Goal: Information Seeking & Learning: Learn about a topic

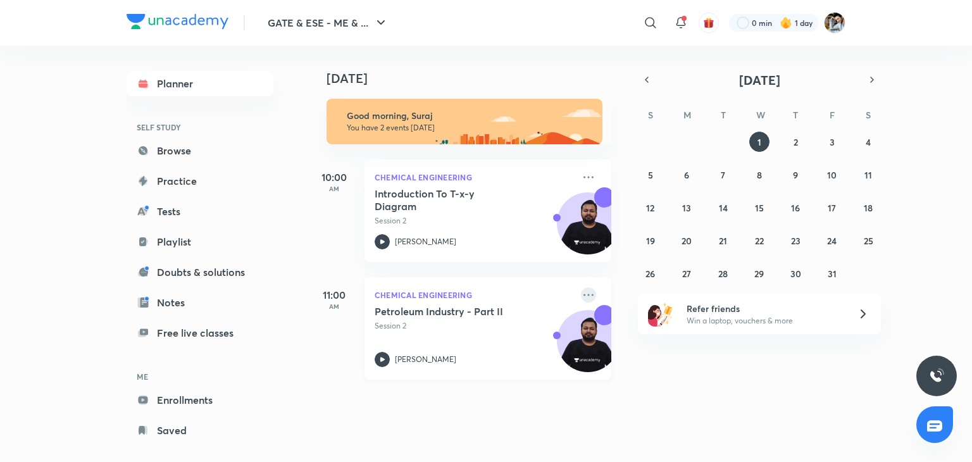
click at [581, 297] on icon at bounding box center [588, 294] width 15 height 15
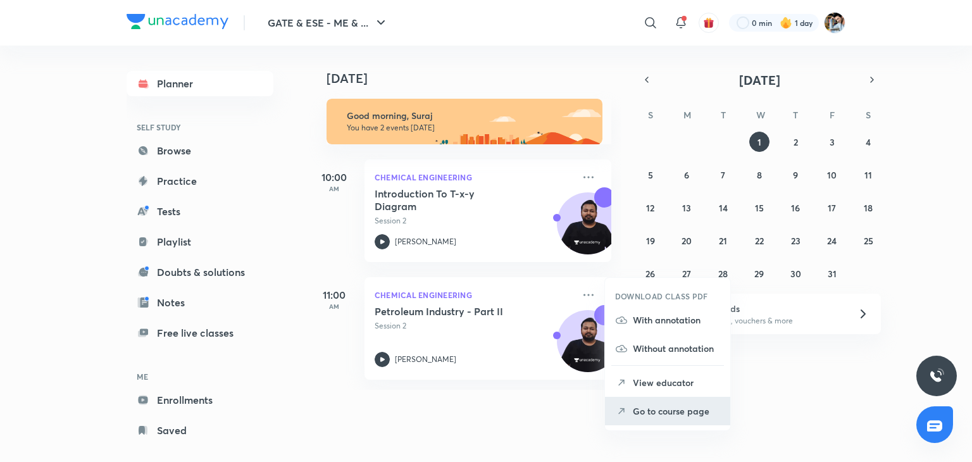
click at [673, 413] on p "Go to course page" at bounding box center [676, 410] width 87 height 13
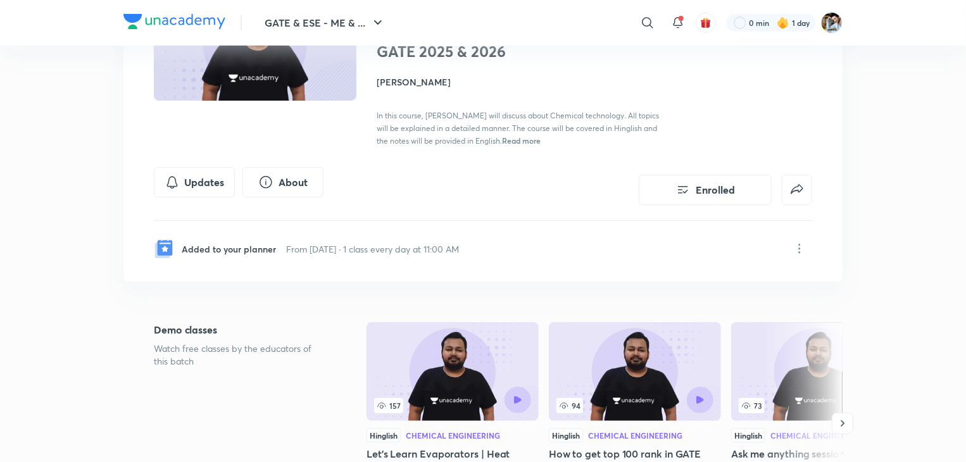
scroll to position [190, 0]
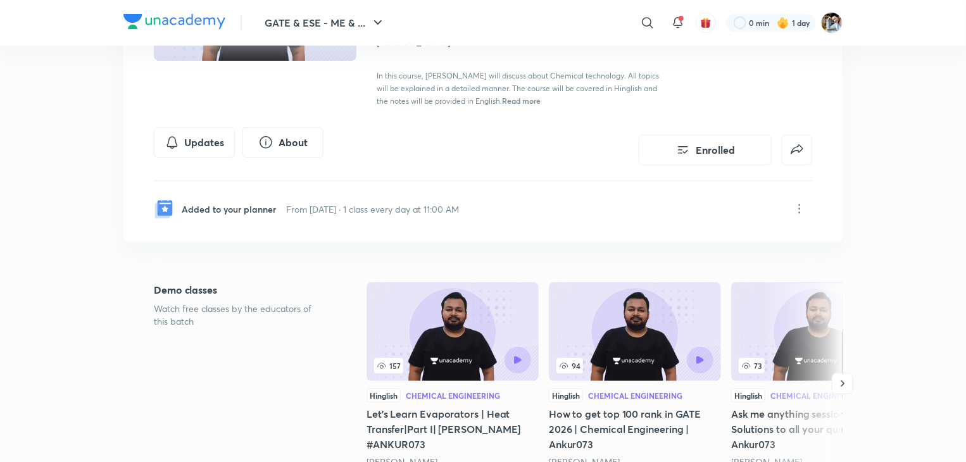
click at [596, 196] on div "Added to your planner From [DATE] · 1 class every day at 11:00 AM" at bounding box center [483, 201] width 658 height 41
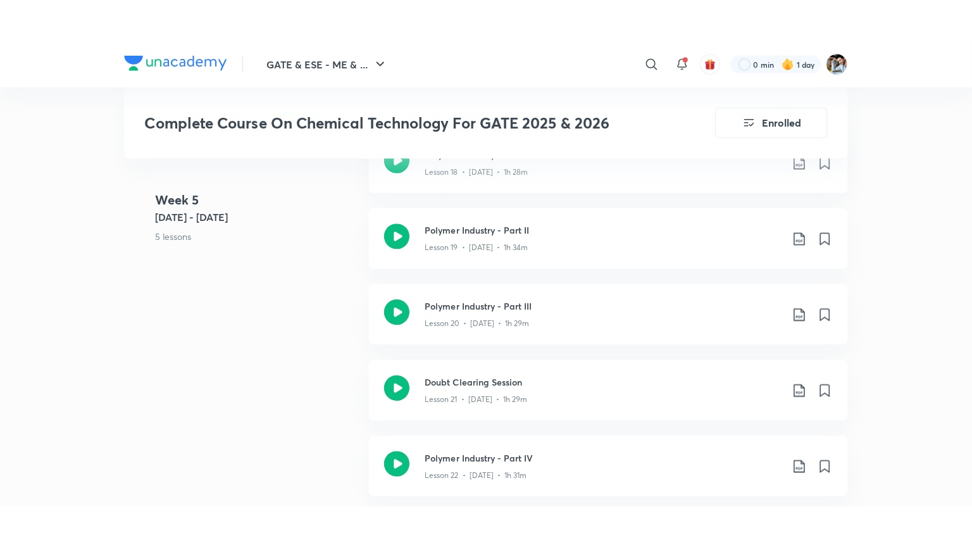
scroll to position [2342, 0]
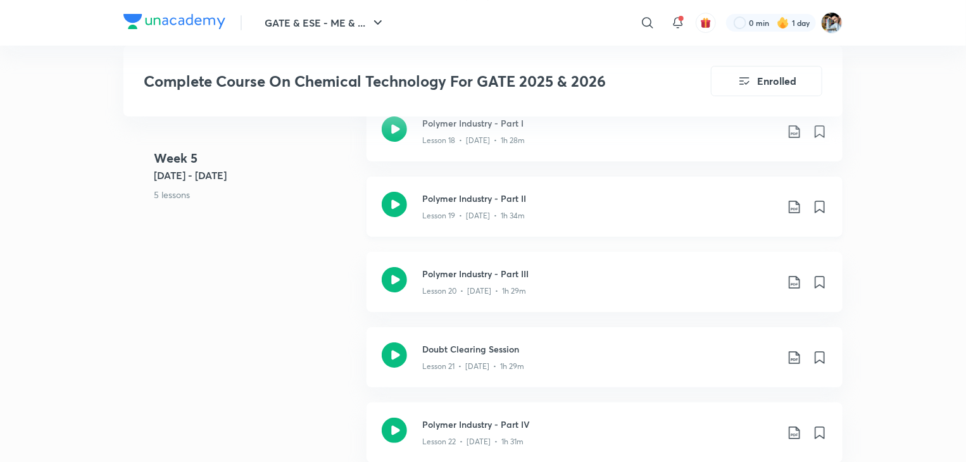
click at [480, 213] on p "Lesson 19 • [DATE] • 1h 34m" at bounding box center [473, 215] width 103 height 11
